Goal: Browse casually: Explore the website without a specific task or goal

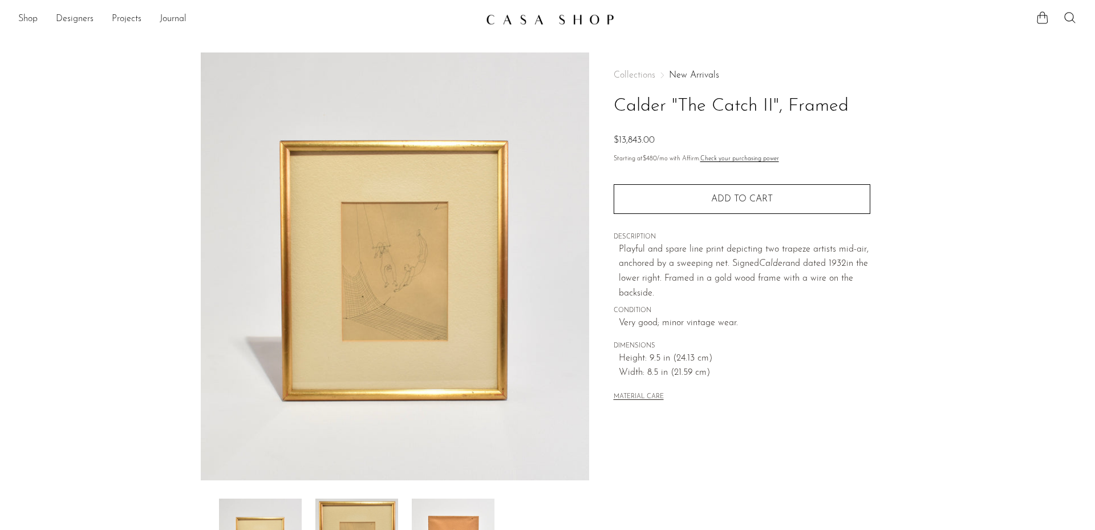
click at [536, 17] on img at bounding box center [550, 19] width 128 height 11
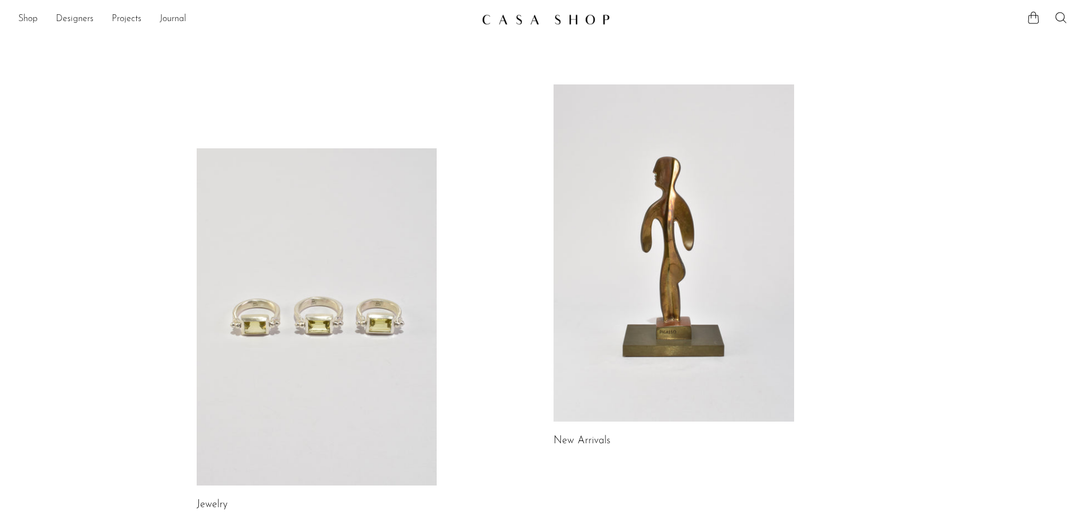
click at [311, 280] on link at bounding box center [317, 316] width 241 height 337
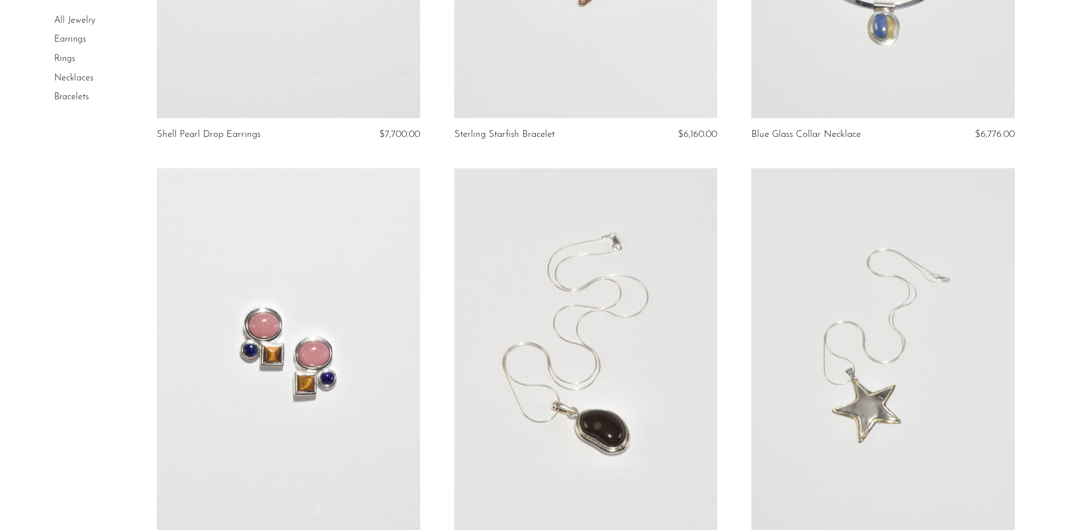
scroll to position [4789, 0]
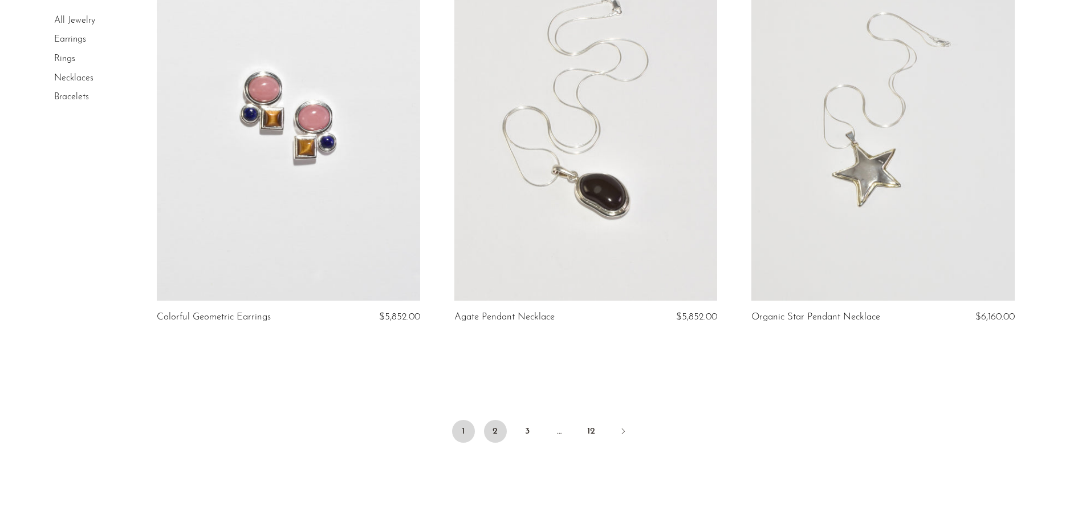
click at [492, 432] on link "2" at bounding box center [495, 431] width 23 height 23
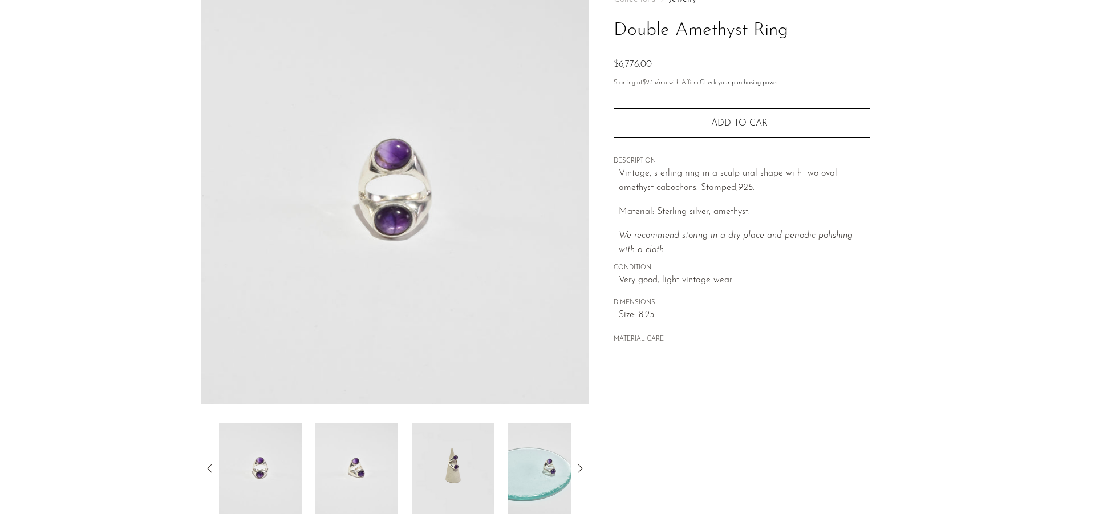
scroll to position [213, 0]
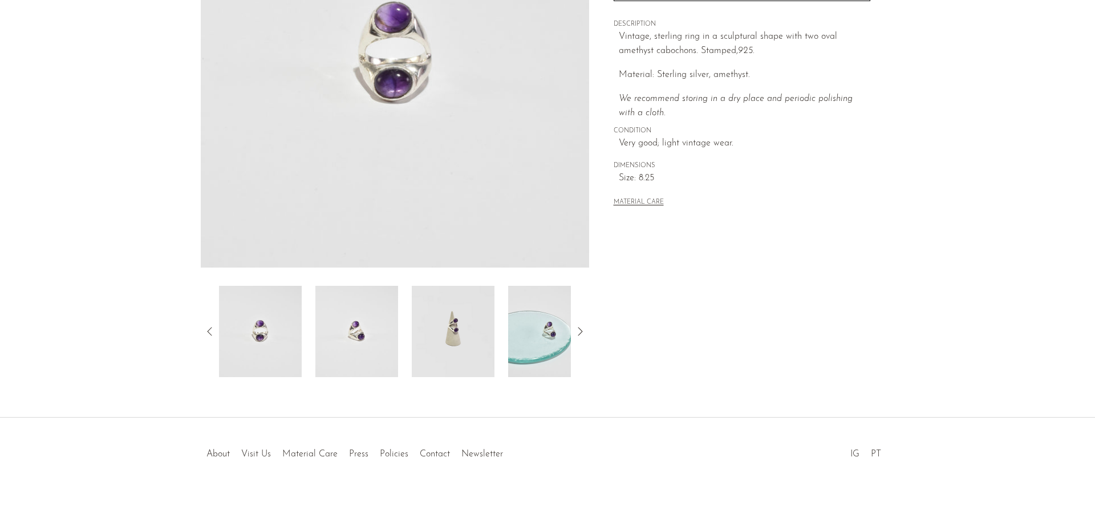
click at [454, 337] on img at bounding box center [453, 331] width 83 height 91
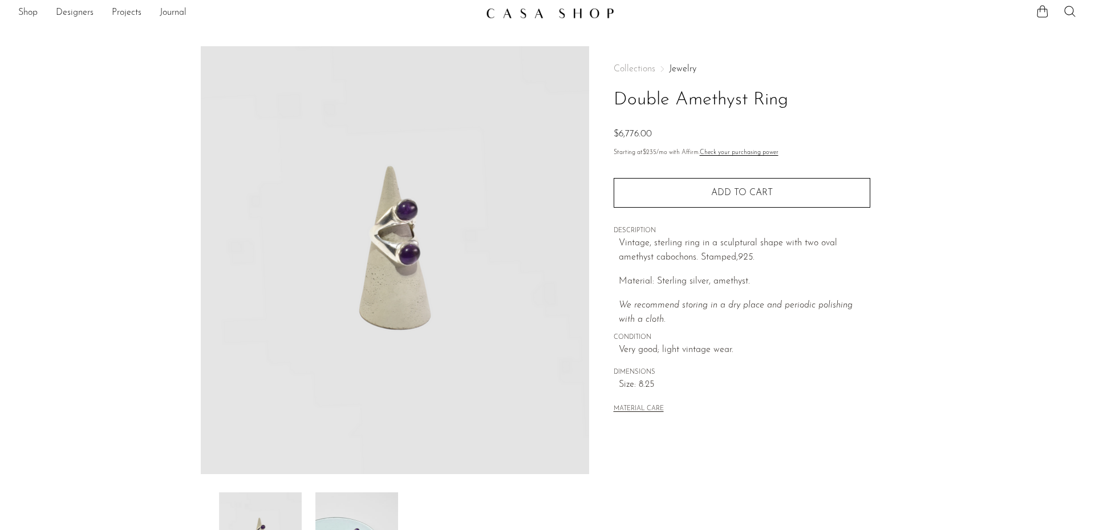
scroll to position [0, 0]
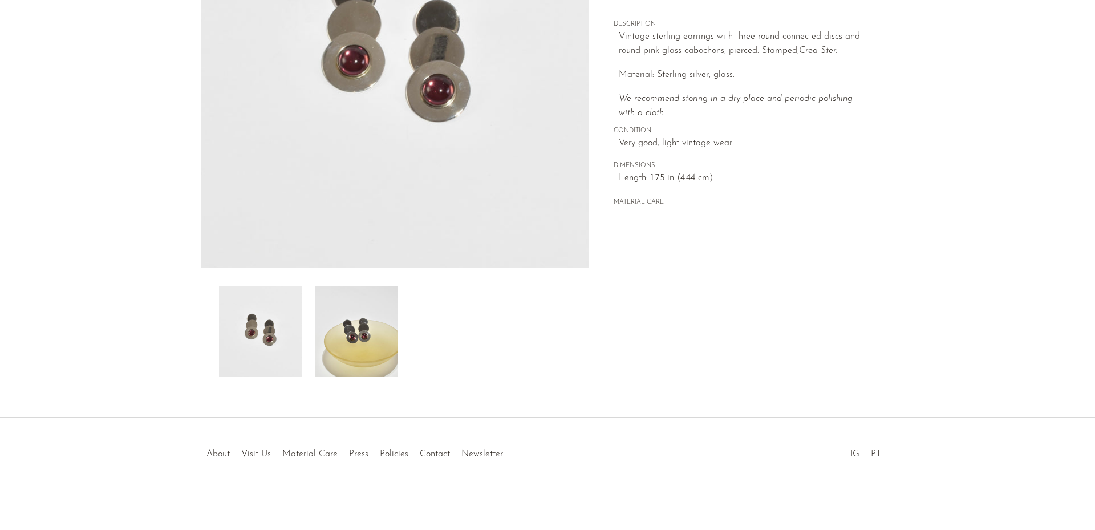
click at [356, 330] on img at bounding box center [356, 331] width 83 height 91
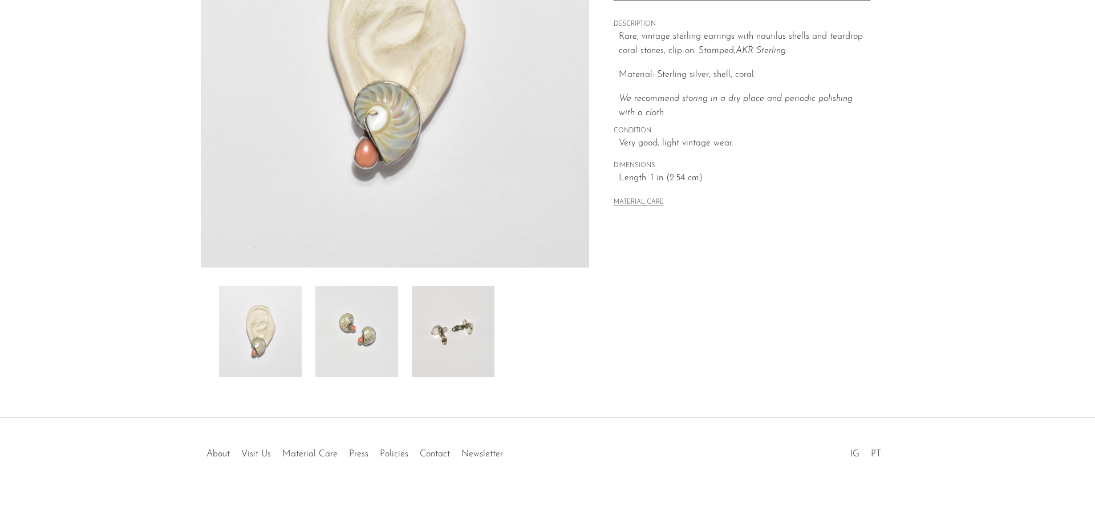
click at [381, 339] on img at bounding box center [356, 331] width 83 height 91
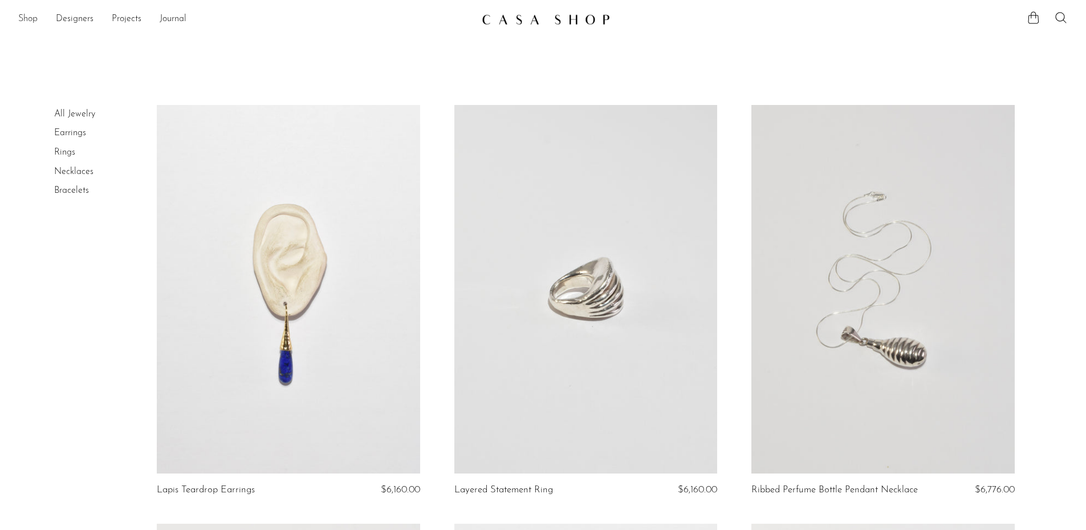
click at [31, 19] on link "Shop" at bounding box center [27, 19] width 19 height 15
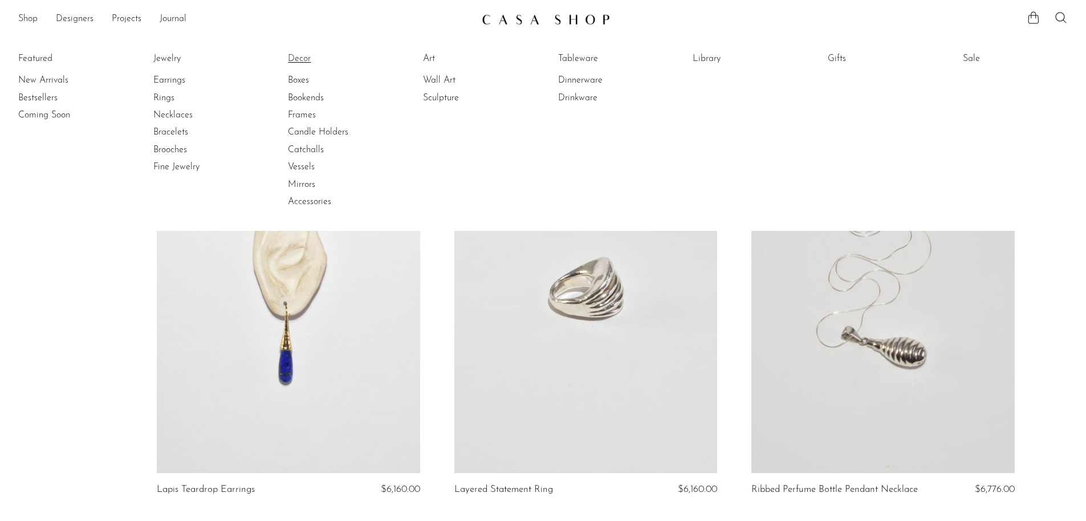
click at [299, 59] on link "Decor" at bounding box center [331, 58] width 86 height 13
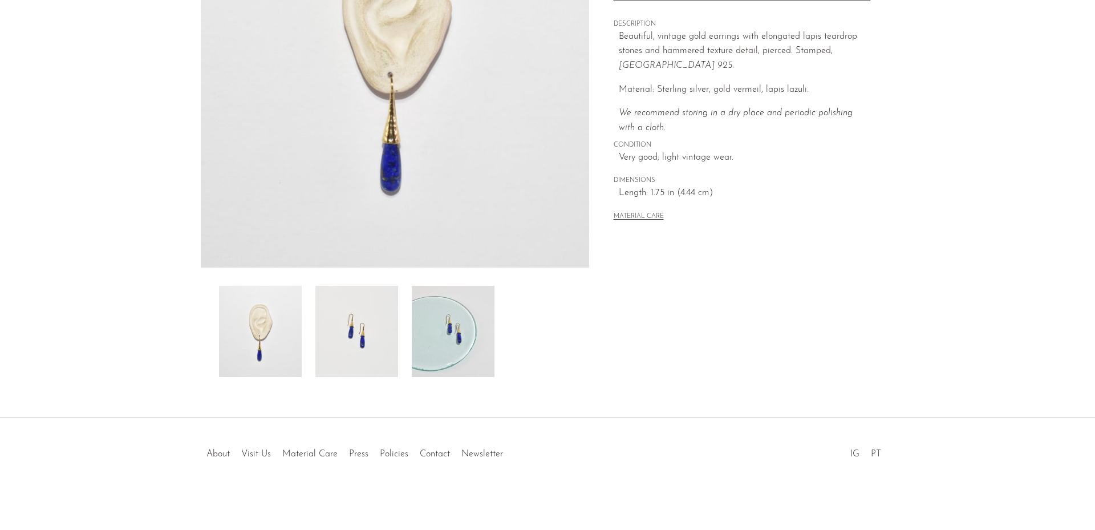
click at [375, 360] on img at bounding box center [356, 331] width 83 height 91
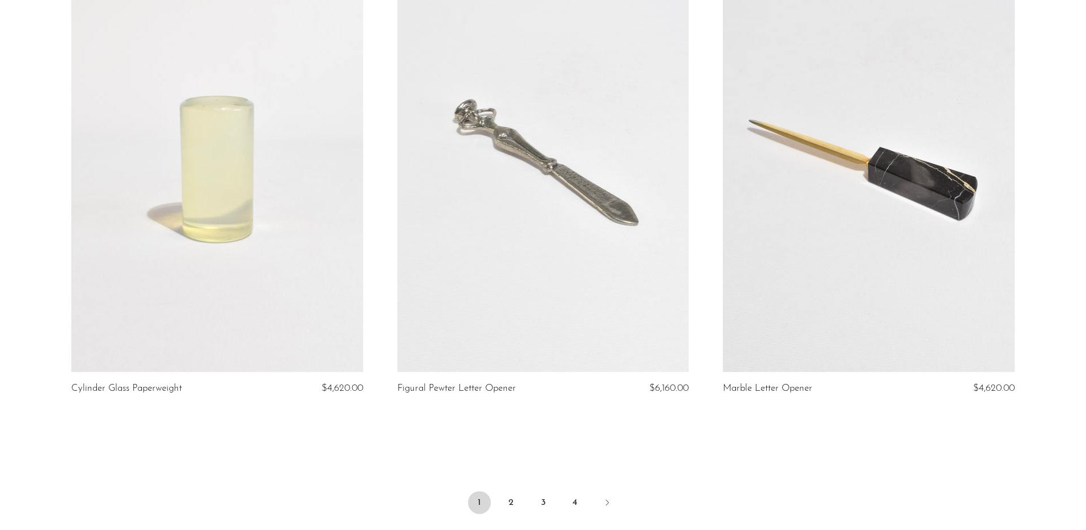
scroll to position [5344, 0]
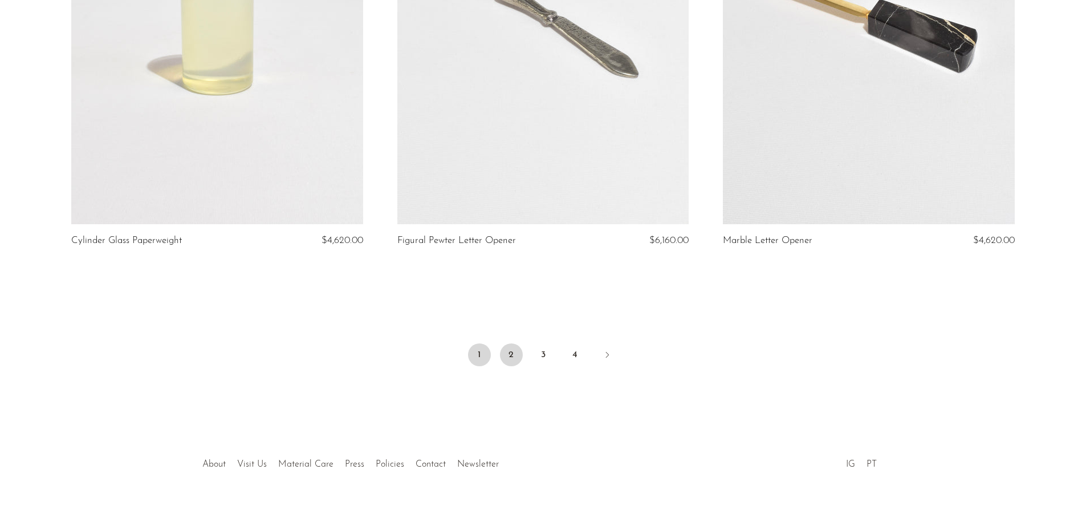
click at [506, 343] on link "2" at bounding box center [511, 354] width 23 height 23
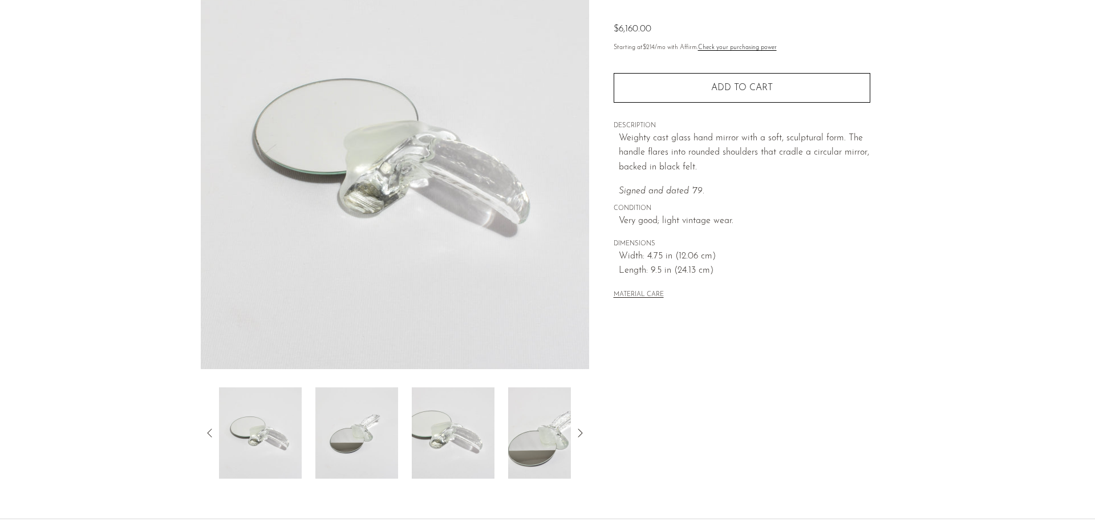
scroll to position [213, 0]
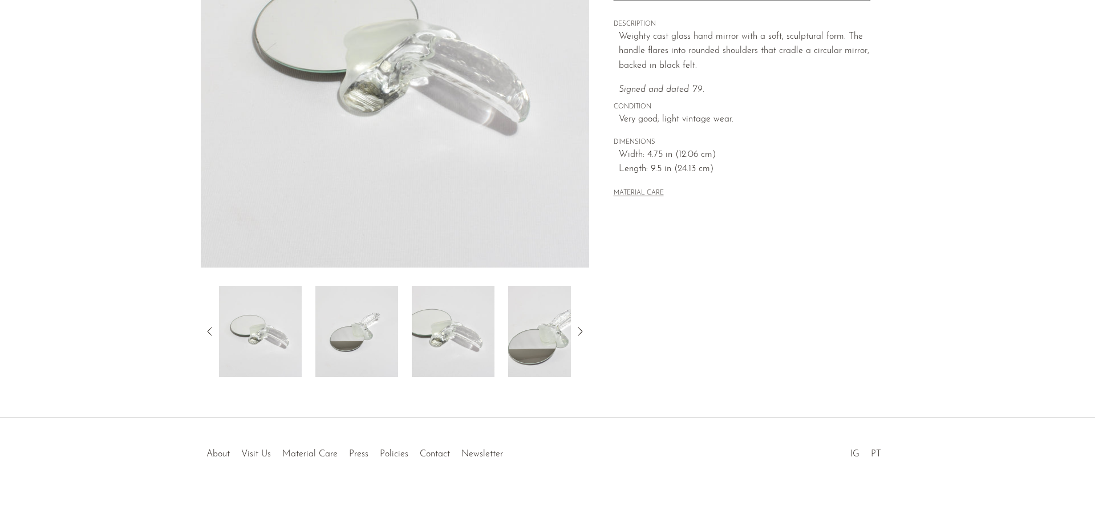
click at [445, 324] on img at bounding box center [453, 331] width 83 height 91
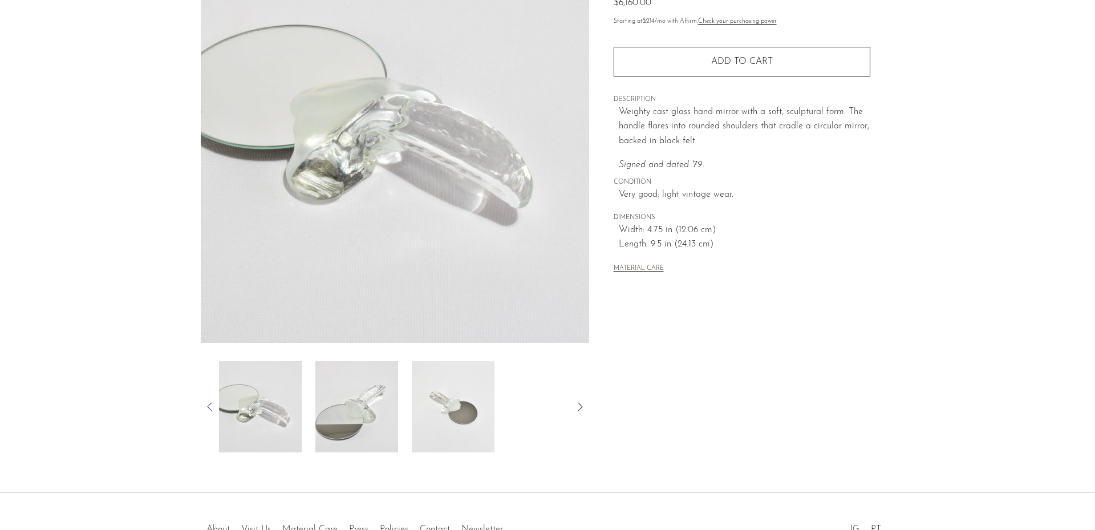
scroll to position [99, 0]
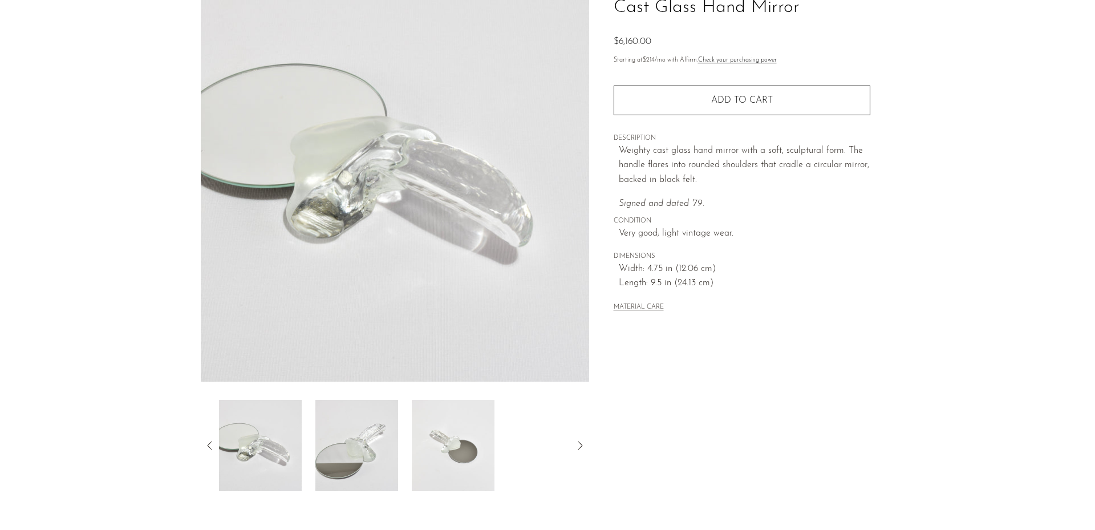
click at [474, 465] on img at bounding box center [453, 445] width 83 height 91
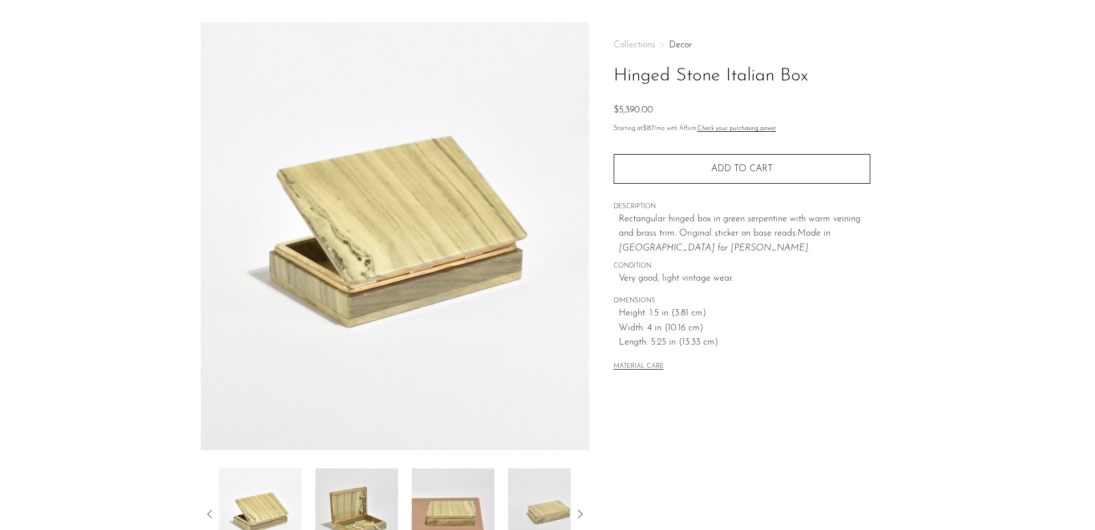
scroll to position [57, 0]
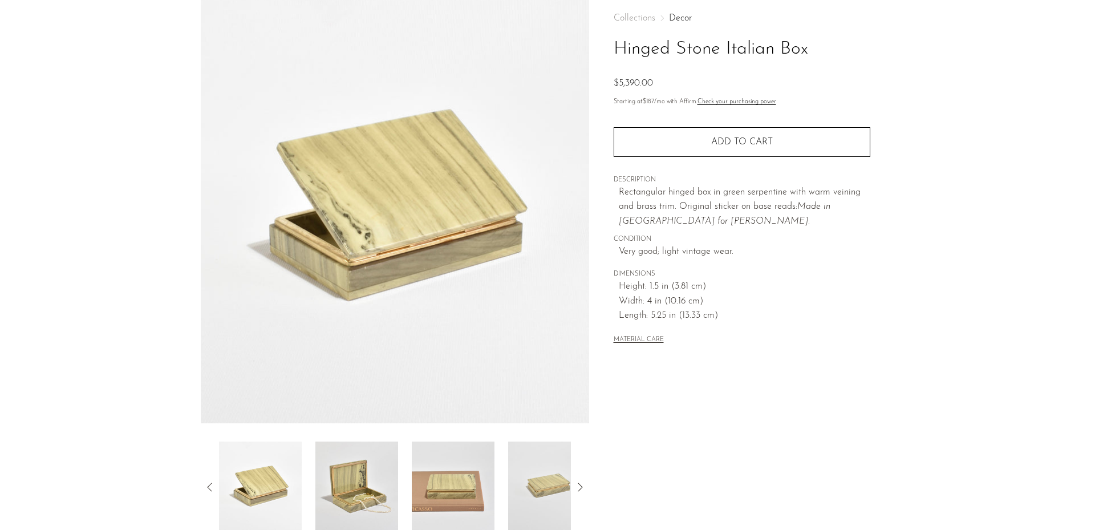
click at [446, 502] on img at bounding box center [453, 486] width 83 height 91
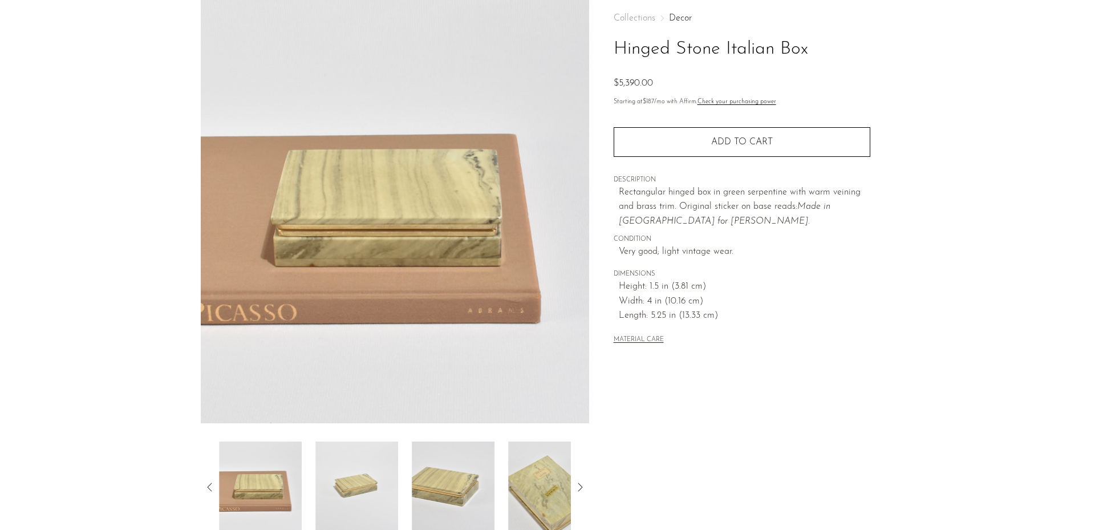
click at [437, 489] on img at bounding box center [453, 486] width 83 height 91
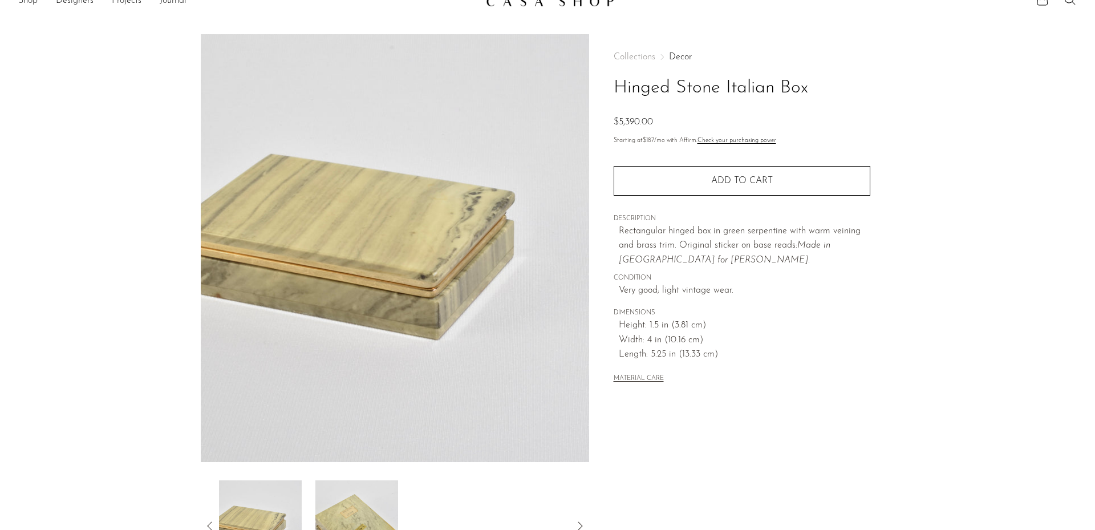
scroll to position [0, 0]
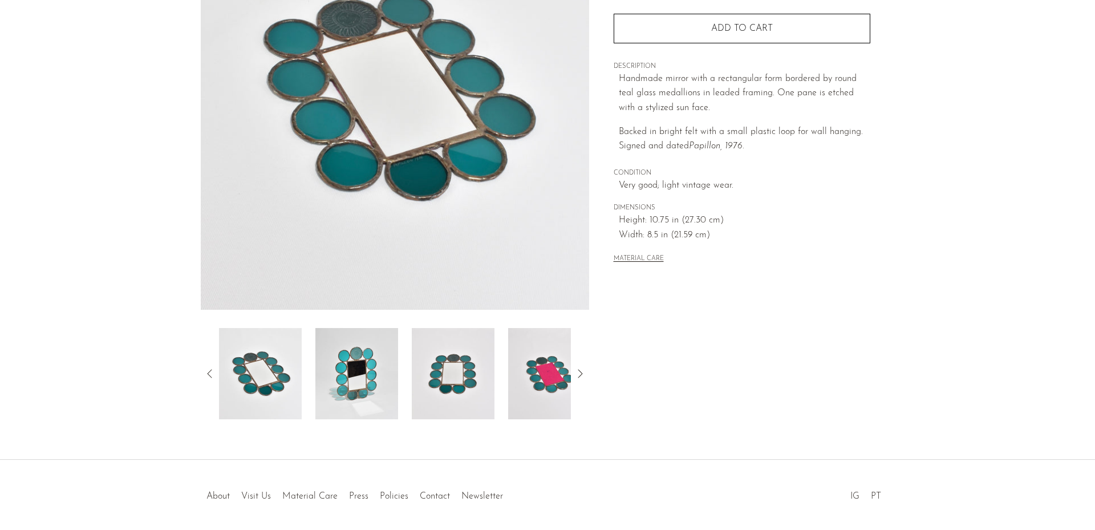
scroll to position [171, 0]
click at [383, 386] on img at bounding box center [356, 372] width 83 height 91
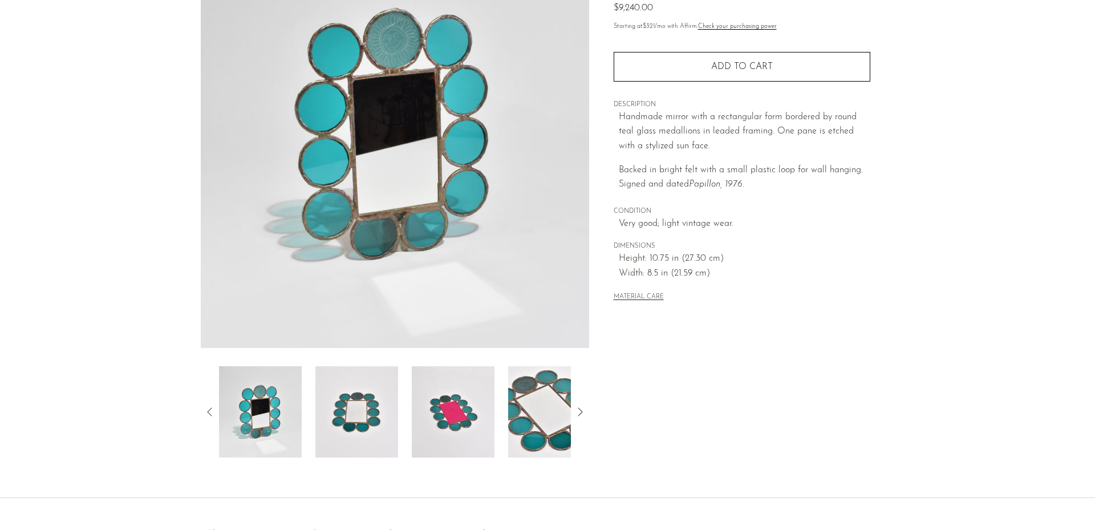
scroll to position [114, 0]
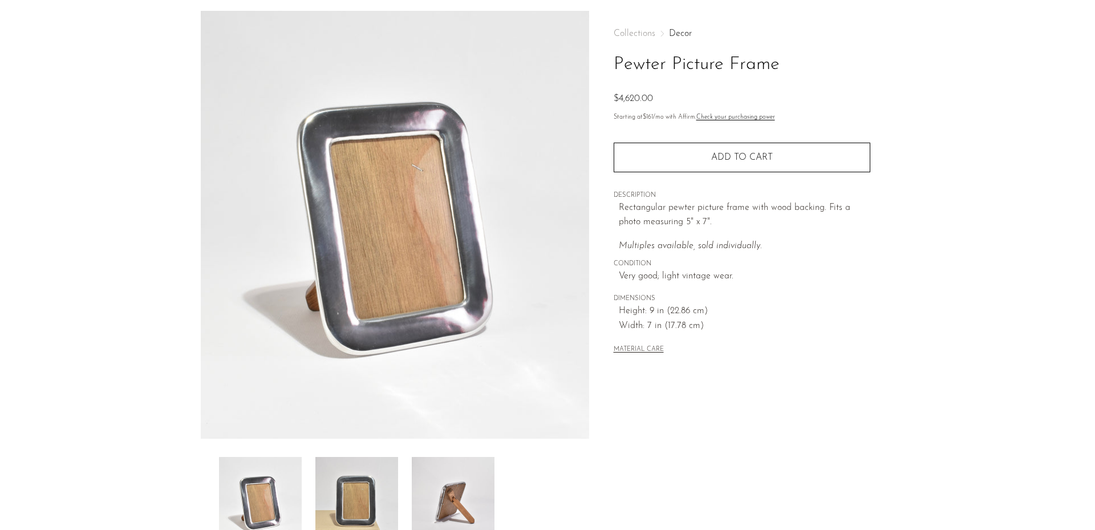
scroll to position [114, 0]
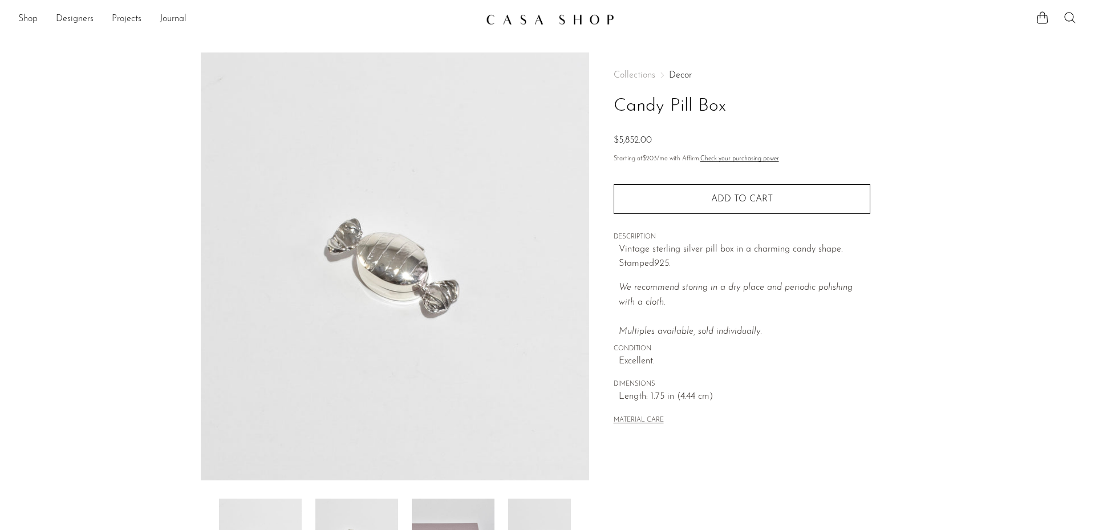
scroll to position [171, 0]
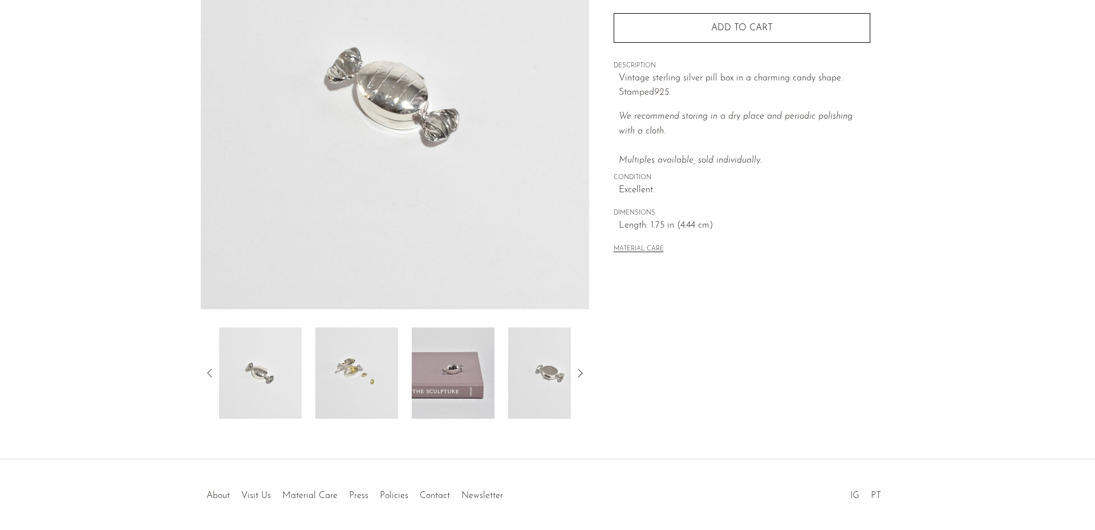
click at [470, 391] on img at bounding box center [453, 372] width 83 height 91
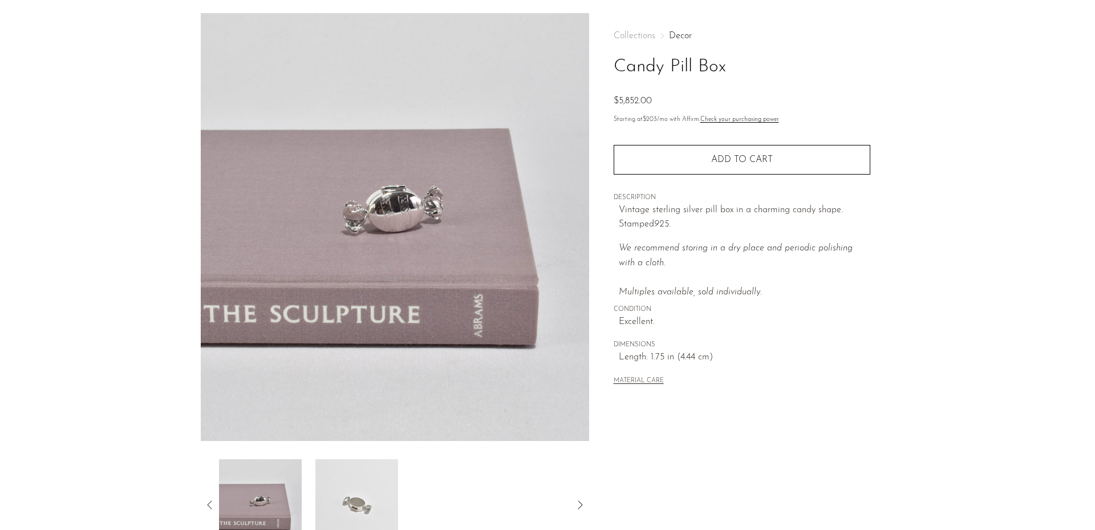
scroll to position [57, 0]
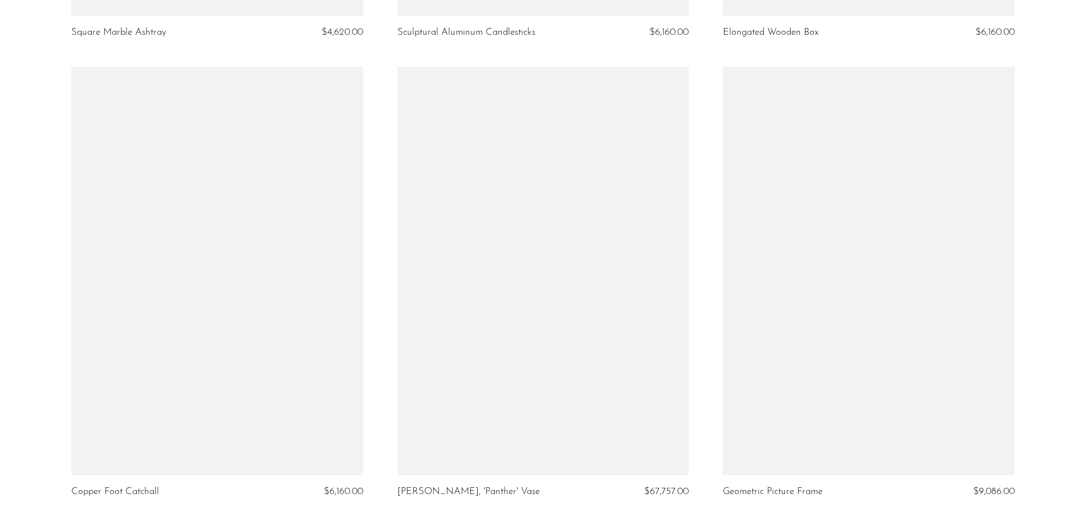
scroll to position [5188, 0]
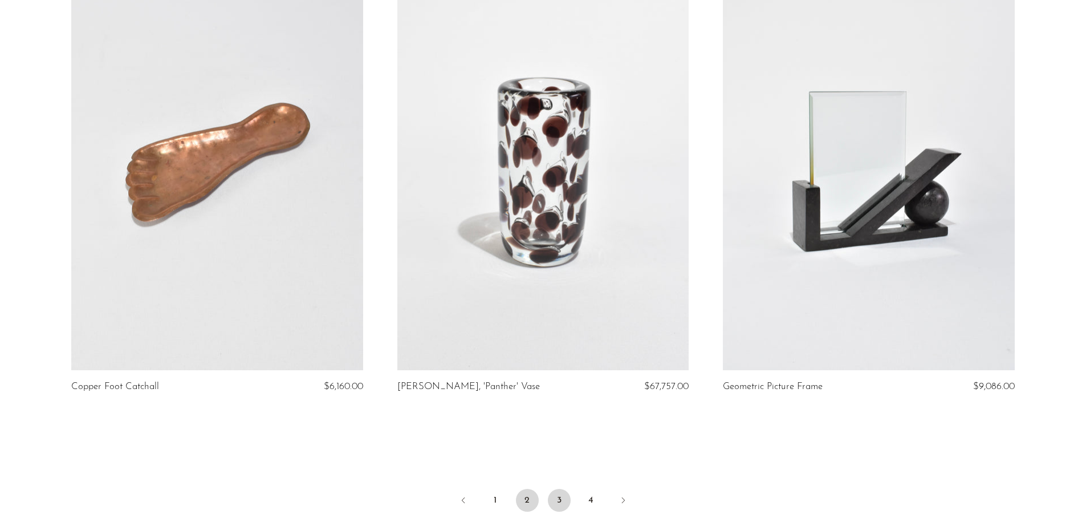
click at [559, 502] on link "3" at bounding box center [559, 500] width 23 height 23
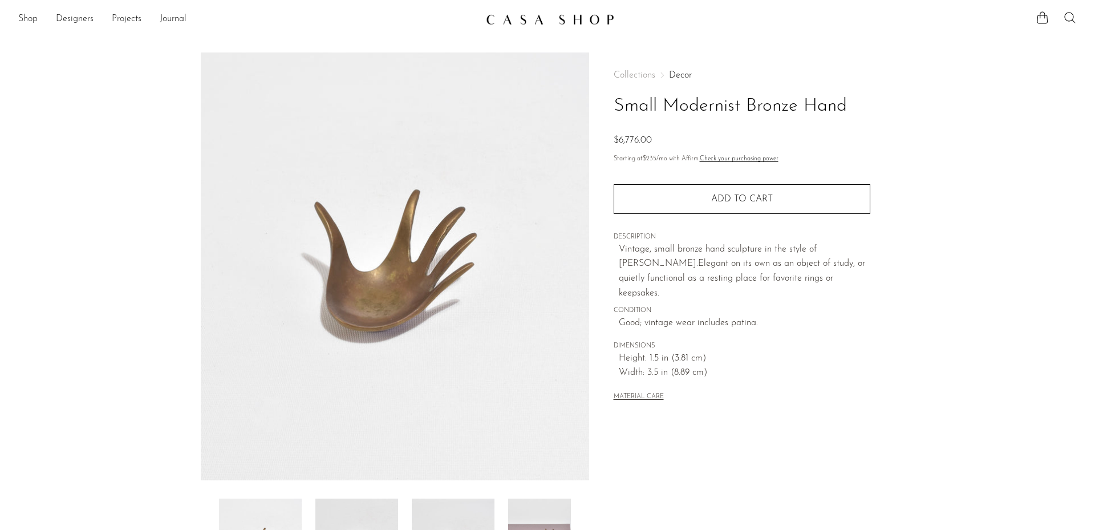
scroll to position [171, 0]
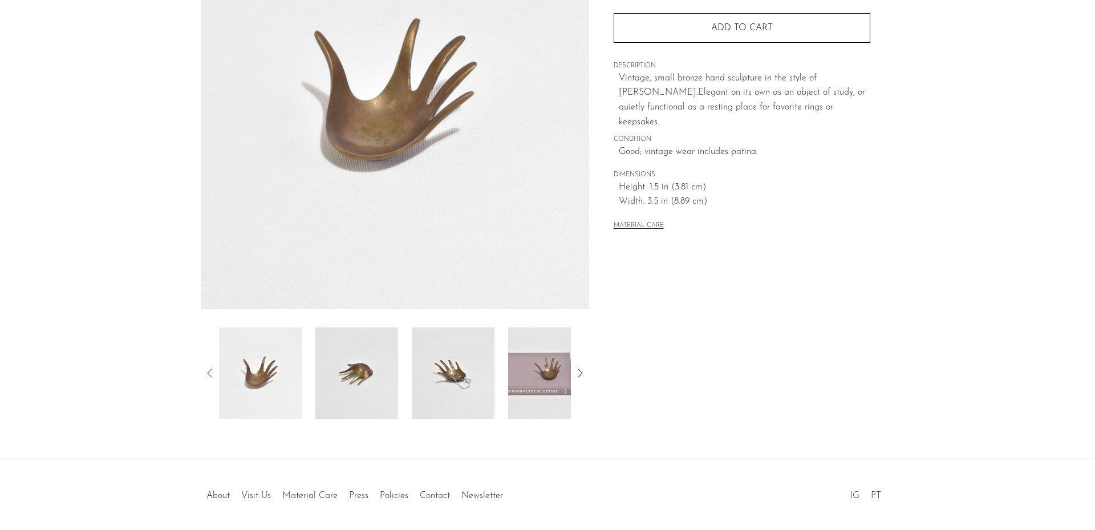
click at [459, 392] on img at bounding box center [453, 372] width 83 height 91
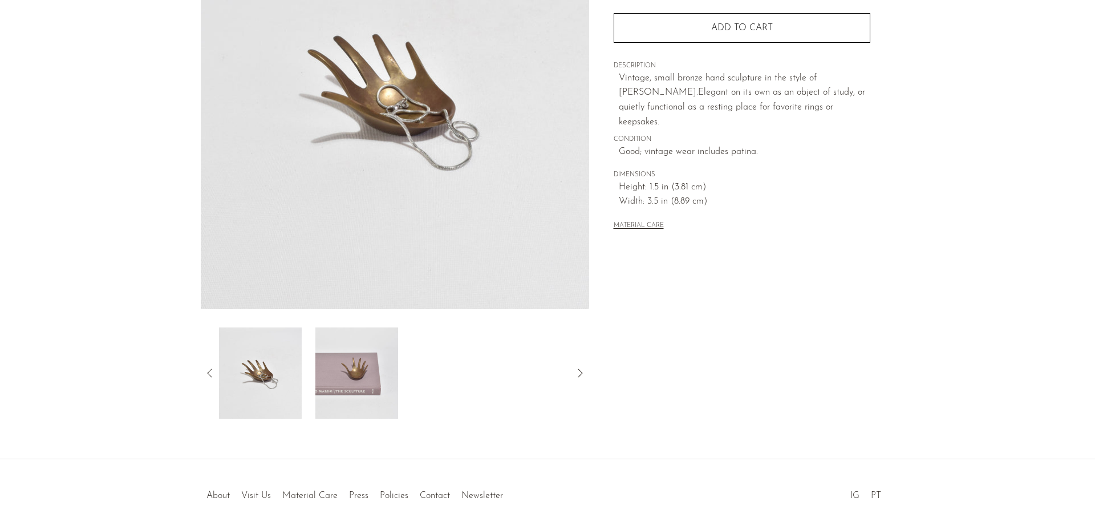
click at [275, 393] on img at bounding box center [260, 372] width 83 height 91
click at [369, 388] on img at bounding box center [356, 372] width 83 height 91
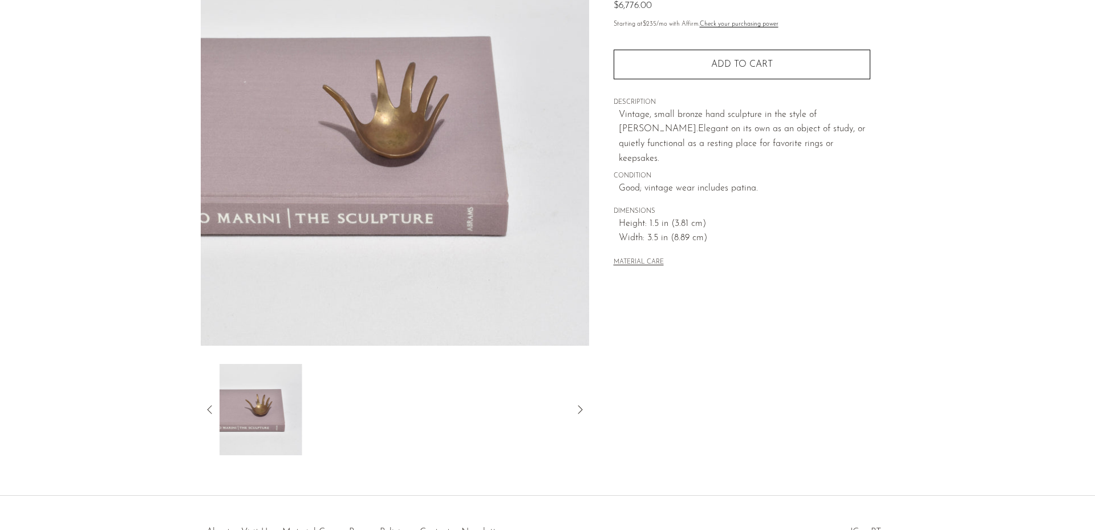
scroll to position [114, 0]
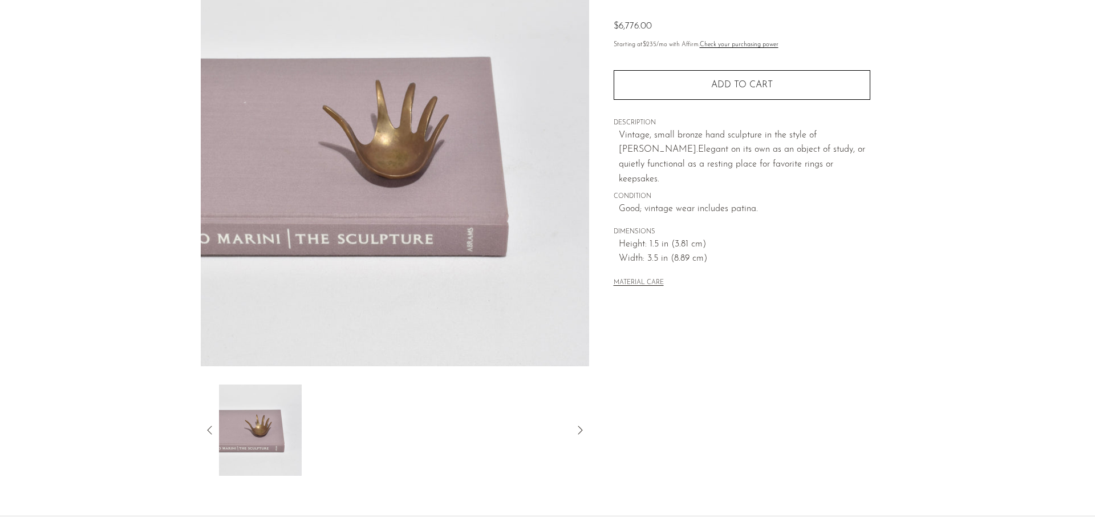
click at [210, 432] on icon at bounding box center [210, 430] width 14 height 14
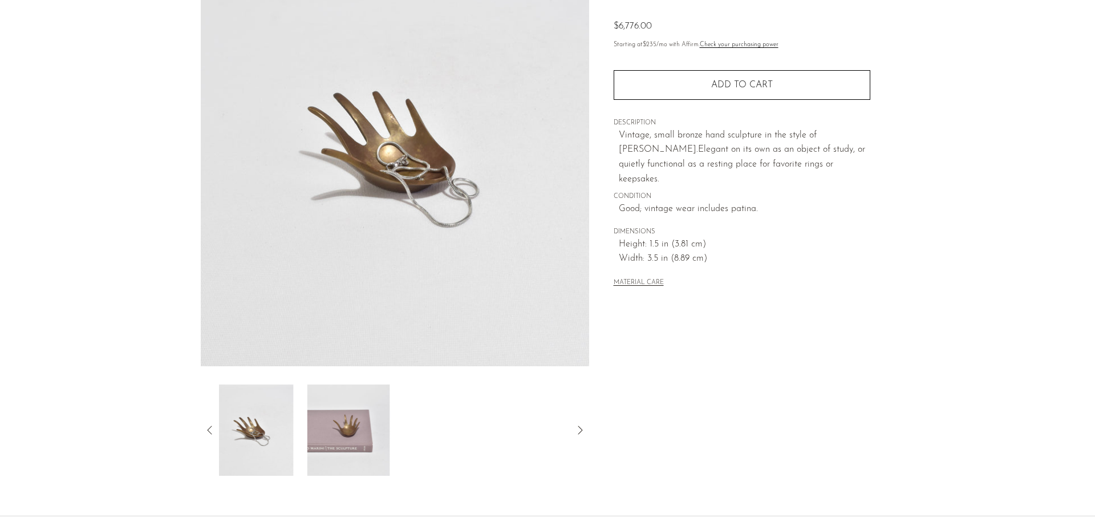
click at [210, 432] on icon at bounding box center [210, 430] width 14 height 14
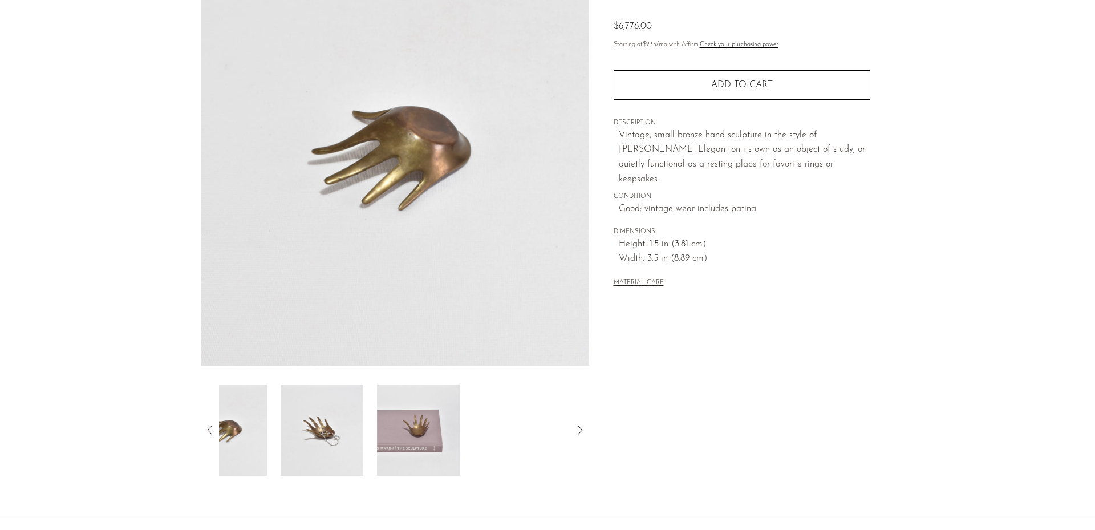
click at [210, 432] on icon at bounding box center [210, 430] width 14 height 14
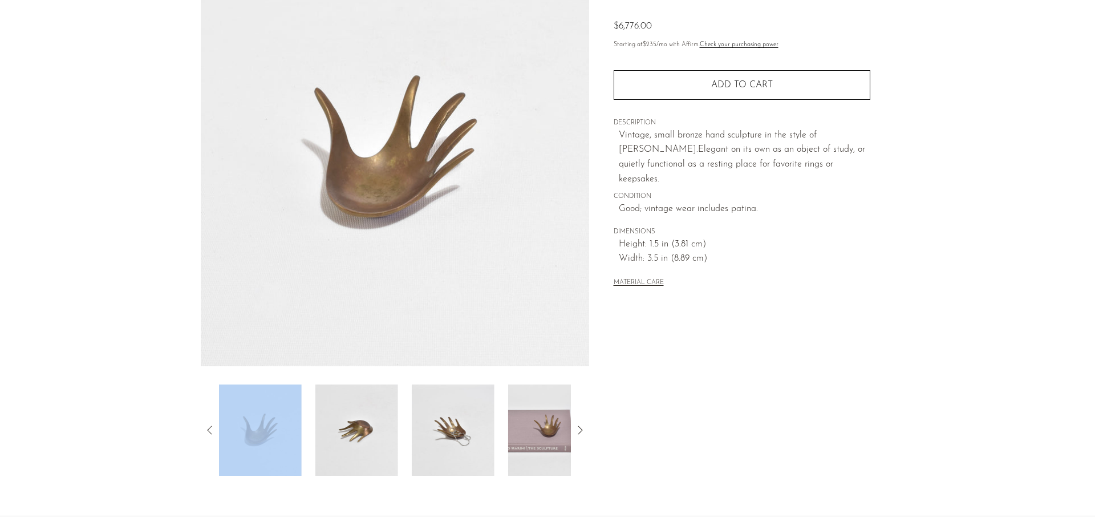
click at [261, 452] on img at bounding box center [260, 429] width 83 height 91
click at [273, 444] on img at bounding box center [260, 429] width 83 height 91
click at [371, 434] on img at bounding box center [356, 429] width 83 height 91
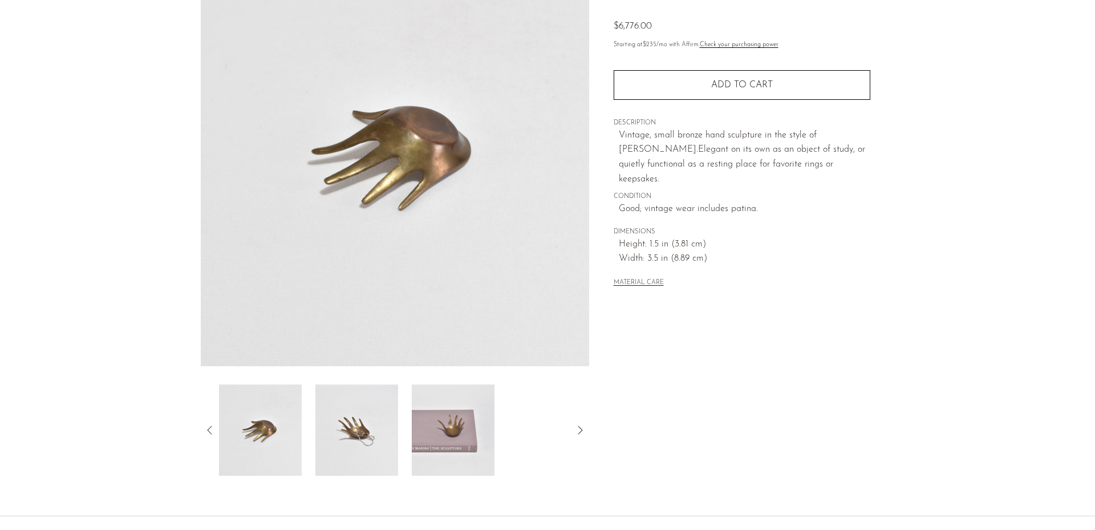
click at [261, 448] on img at bounding box center [260, 429] width 83 height 91
click at [196, 425] on article "Small Modernist Bronze Hand $6,776.00" at bounding box center [547, 206] width 730 height 537
click at [209, 431] on icon at bounding box center [210, 430] width 14 height 14
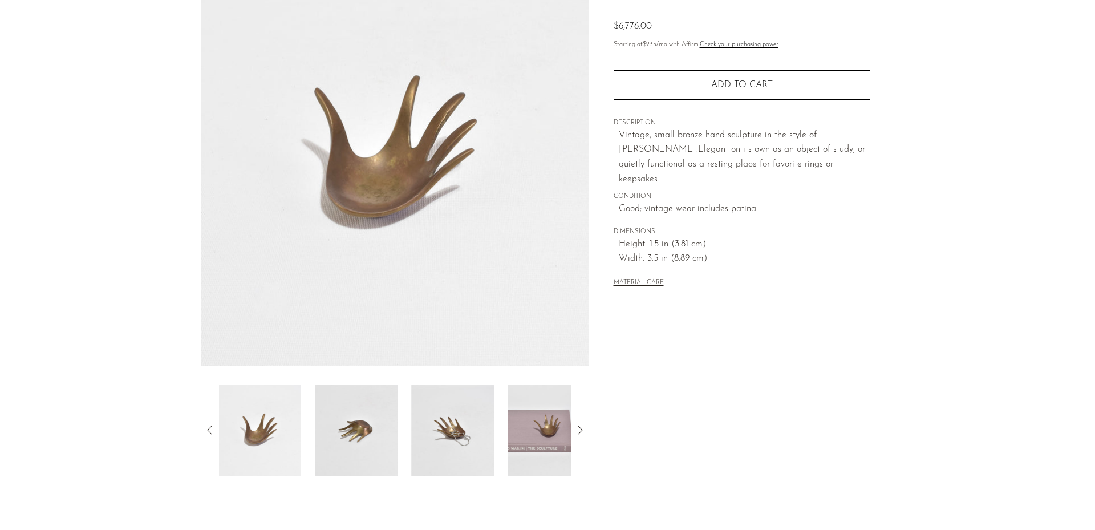
click at [258, 439] on img at bounding box center [259, 429] width 83 height 91
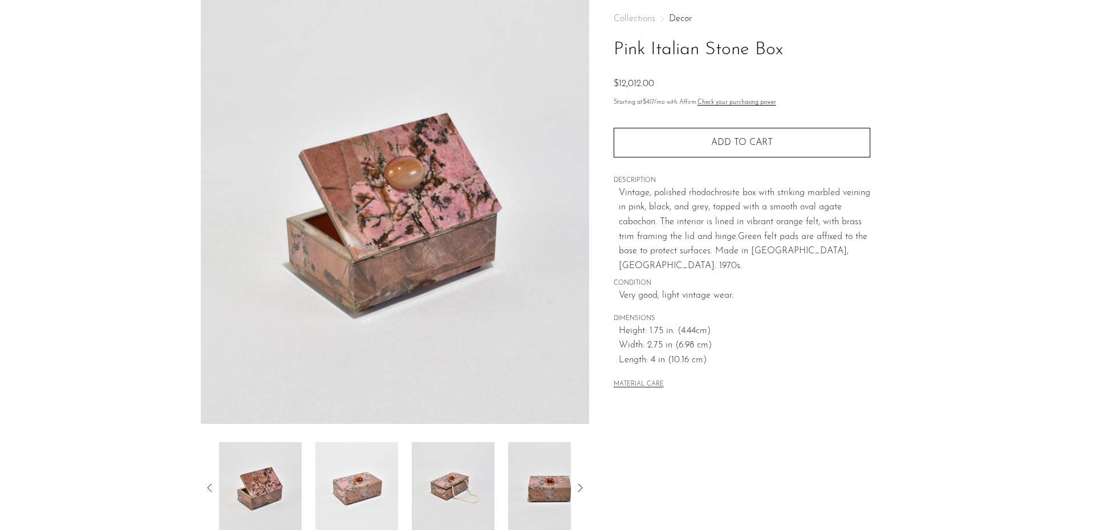
scroll to position [57, 0]
click at [467, 489] on img at bounding box center [453, 486] width 83 height 91
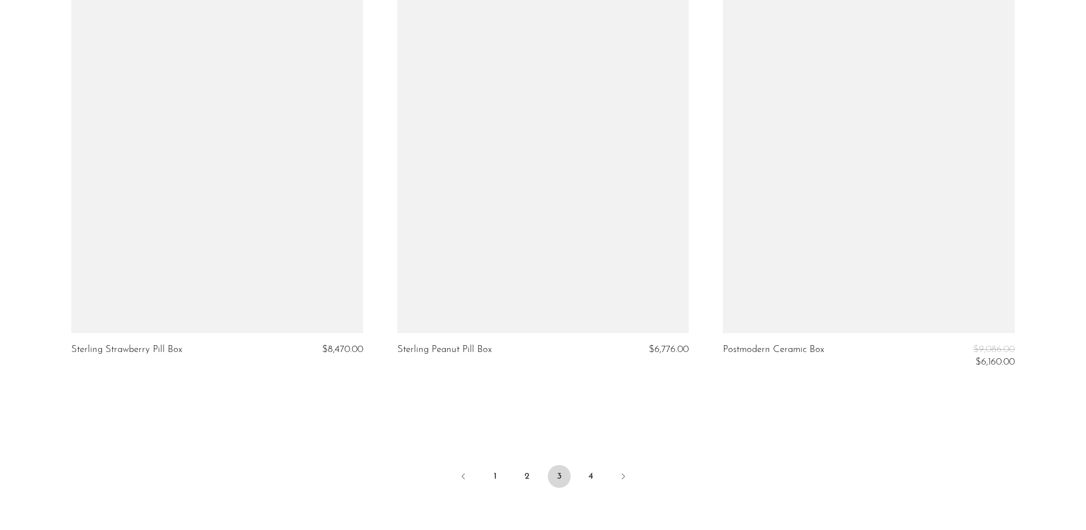
scroll to position [5268, 0]
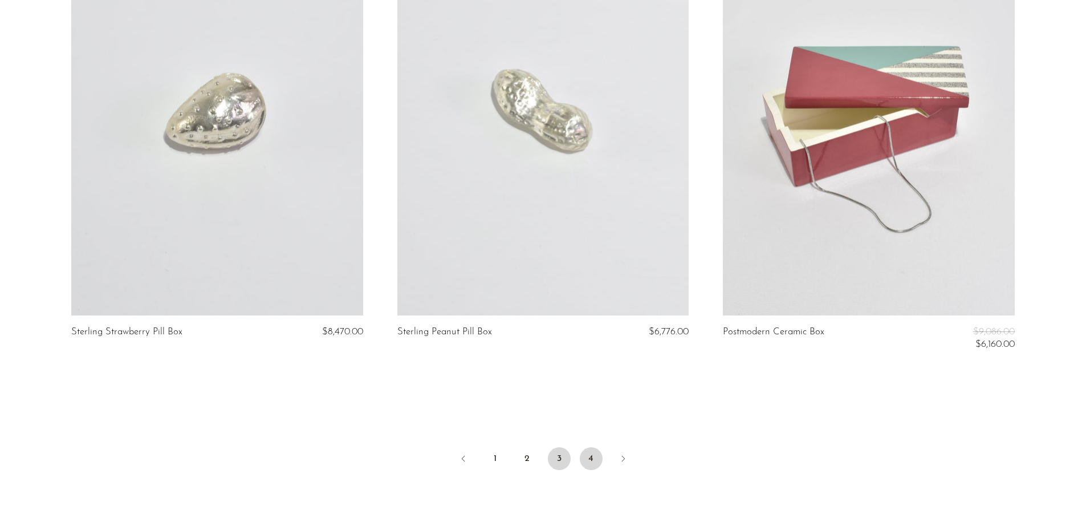
click at [594, 458] on link "4" at bounding box center [591, 458] width 23 height 23
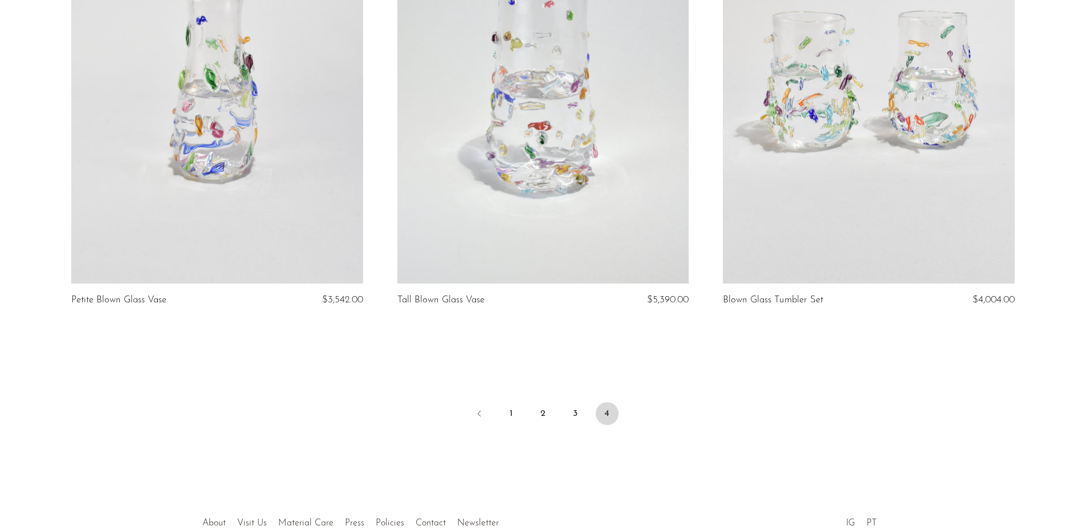
scroll to position [1242, 0]
